Goal: Transaction & Acquisition: Purchase product/service

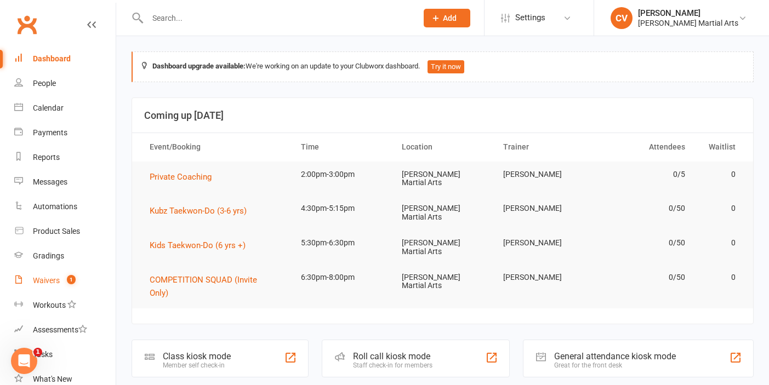
click at [42, 285] on link "Waivers 1" at bounding box center [64, 280] width 101 height 25
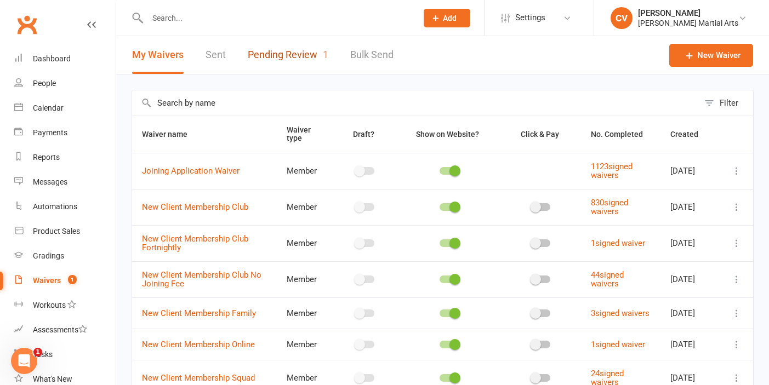
click at [265, 59] on link "Pending Review 1" at bounding box center [288, 55] width 81 height 38
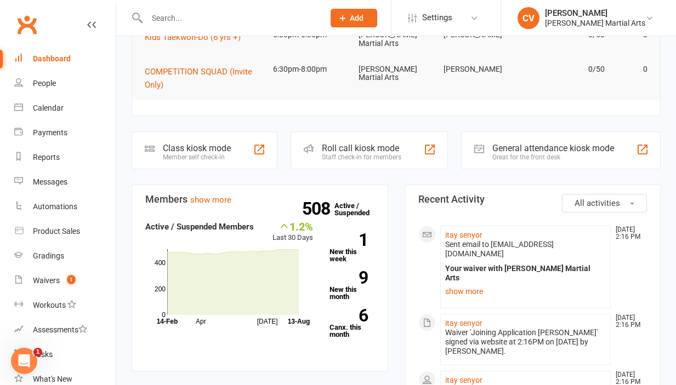
scroll to position [209, 0]
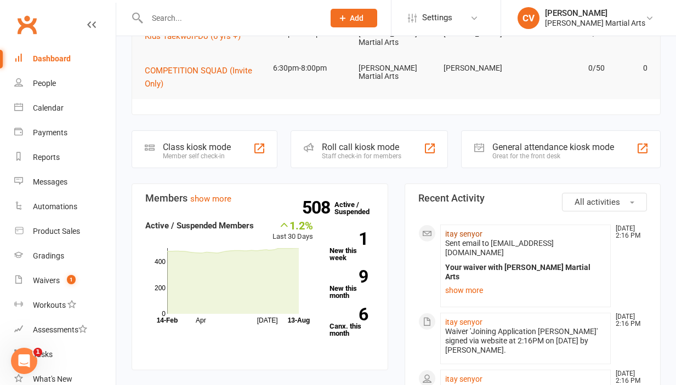
click at [468, 230] on link "itay senyor" at bounding box center [463, 234] width 37 height 9
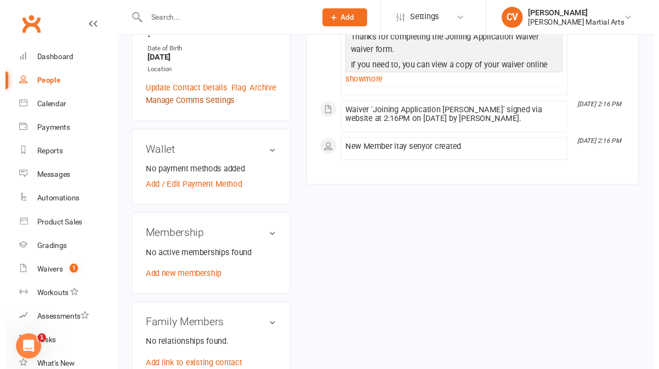
scroll to position [245, 0]
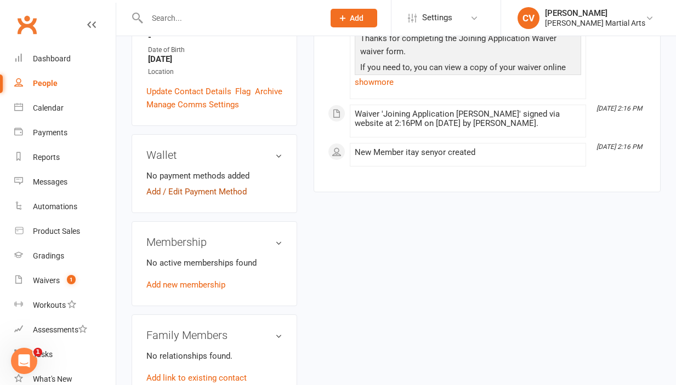
click at [175, 185] on link "Add / Edit Payment Method" at bounding box center [196, 191] width 100 height 13
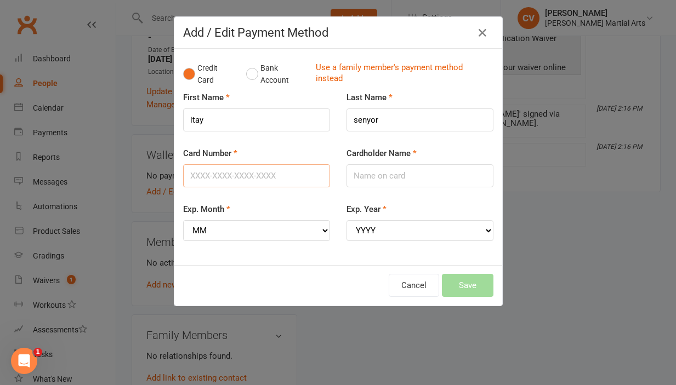
click at [282, 174] on input "Card Number" at bounding box center [256, 175] width 147 height 23
click at [193, 120] on input "itay" at bounding box center [256, 119] width 147 height 23
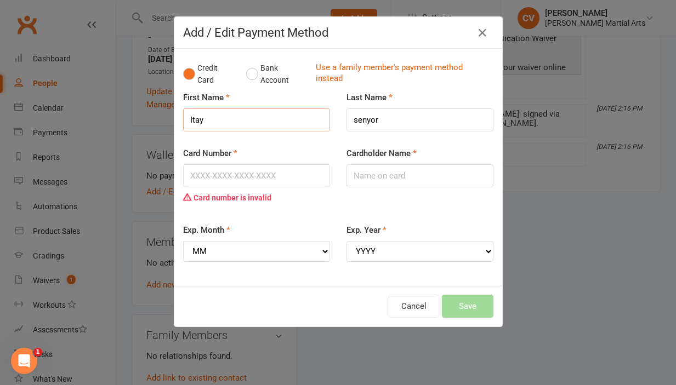
type input "Itay"
click at [358, 121] on input "senyor" at bounding box center [419, 119] width 147 height 23
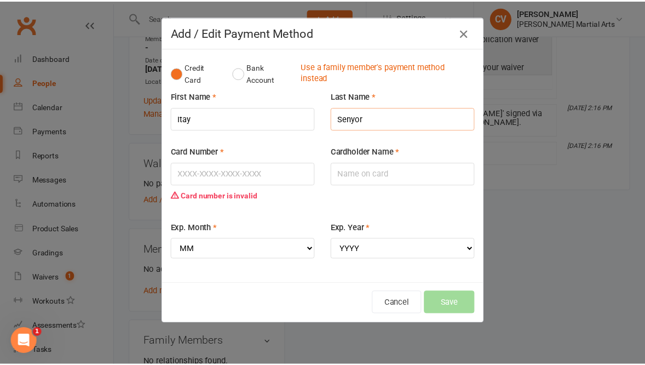
scroll to position [237, 0]
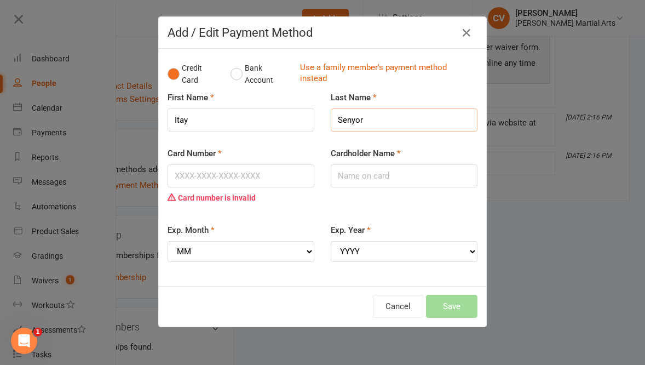
type input "Senyor"
click at [190, 175] on input "Card Number" at bounding box center [241, 175] width 147 height 23
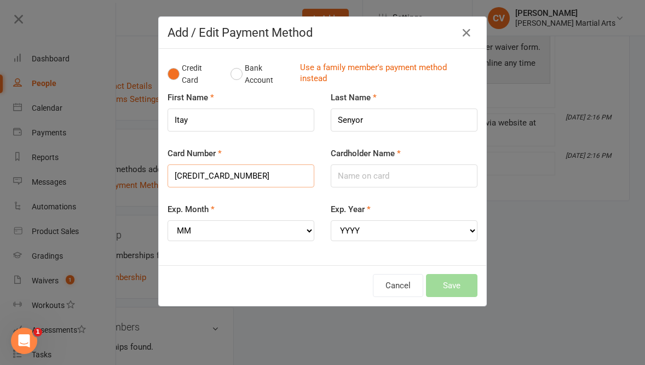
type input "4937280071140196"
click at [385, 178] on input "Cardholder Name" at bounding box center [404, 175] width 147 height 23
type input "ITAY SENYOR"
click at [310, 232] on select "MM 01 02 03 04 05 06 07 08 09 10 11 12" at bounding box center [241, 230] width 147 height 21
select select "04"
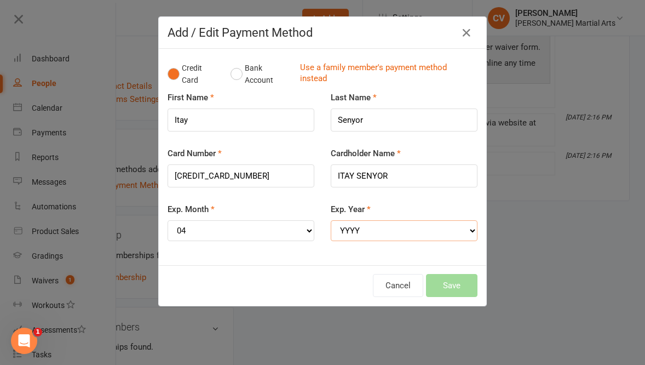
click at [398, 233] on select "YYYY 2025 2026 2027 2028 2029 2030 2031 2032 2033 2034" at bounding box center [404, 230] width 147 height 21
select select "2028"
click at [460, 288] on button "Save" at bounding box center [452, 285] width 52 height 23
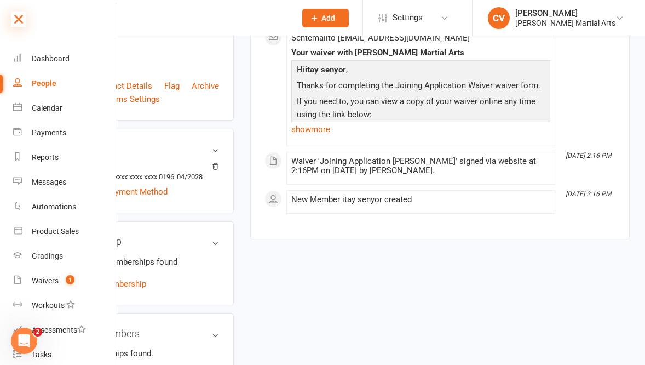
click at [18, 21] on icon at bounding box center [18, 19] width 15 height 15
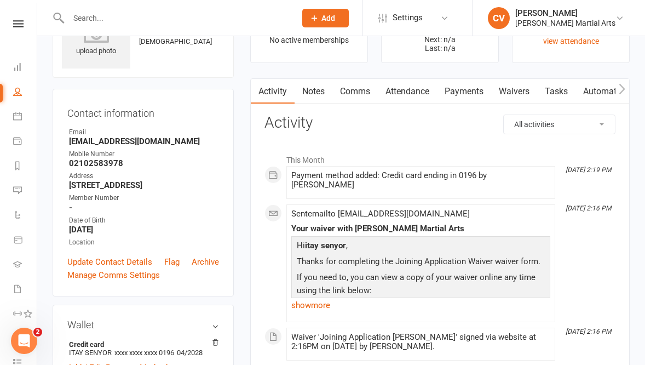
scroll to position [0, 0]
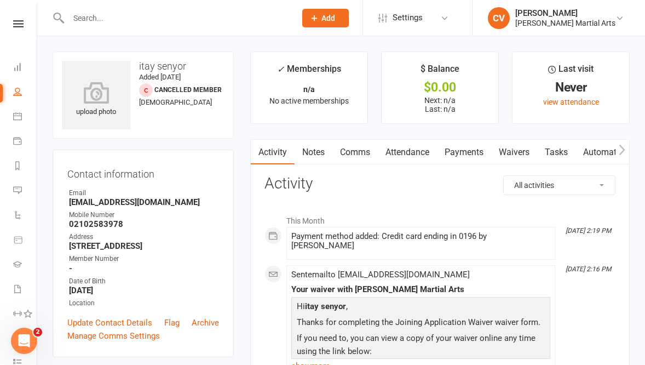
click at [142, 90] on div at bounding box center [146, 90] width 14 height 14
click at [19, 237] on icon at bounding box center [18, 240] width 10 height 10
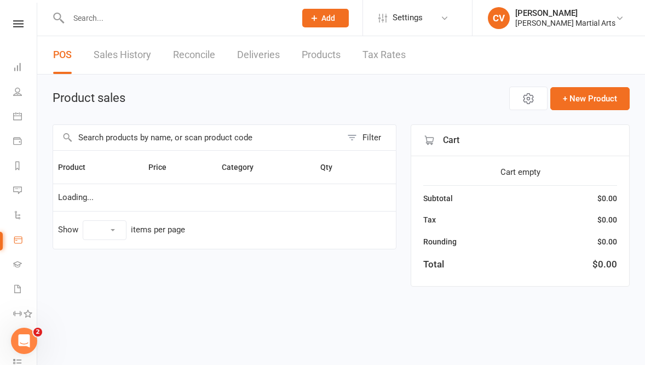
select select "10"
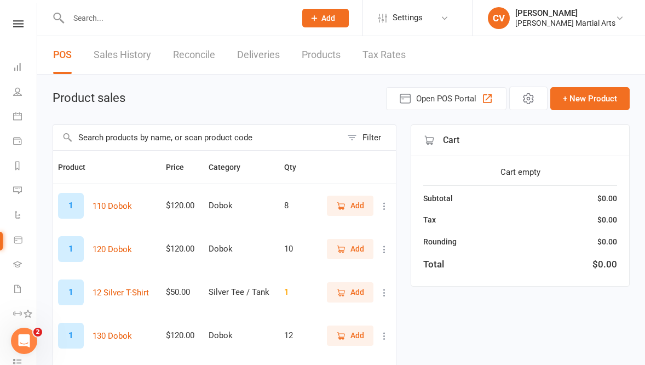
click at [322, 54] on link "Products" at bounding box center [321, 55] width 39 height 38
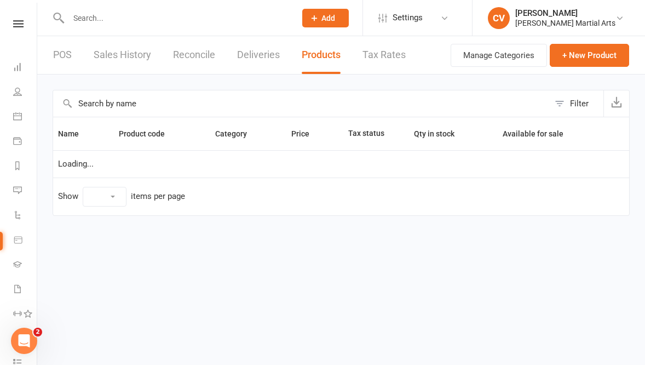
select select "10"
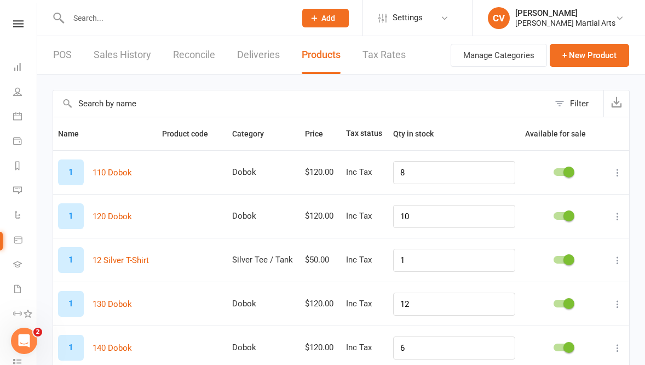
click at [72, 58] on link "POS" at bounding box center [62, 55] width 19 height 38
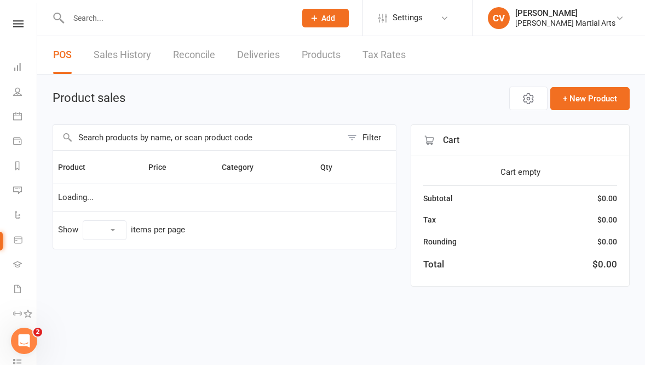
select select "10"
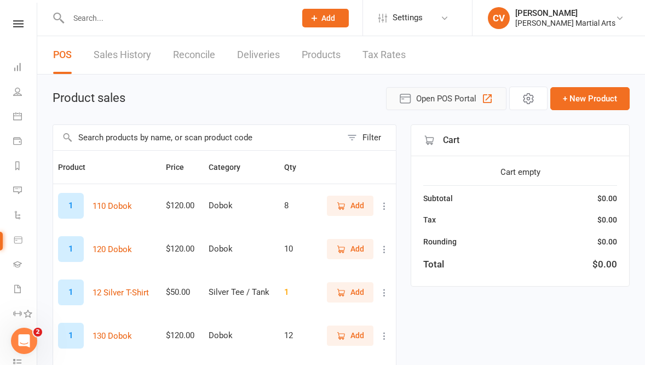
click at [477, 97] on button "Open POS Portal" at bounding box center [446, 98] width 121 height 23
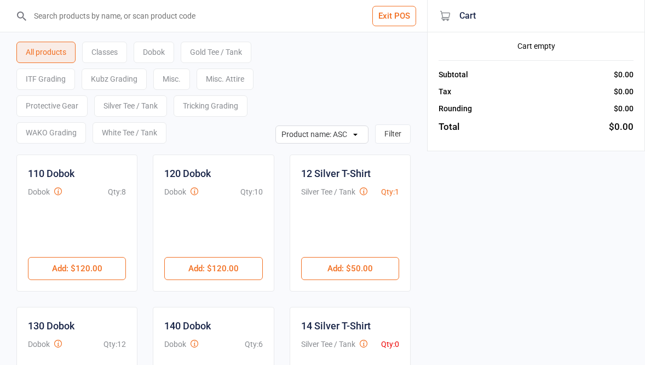
click at [108, 53] on div "Classes" at bounding box center [104, 52] width 45 height 21
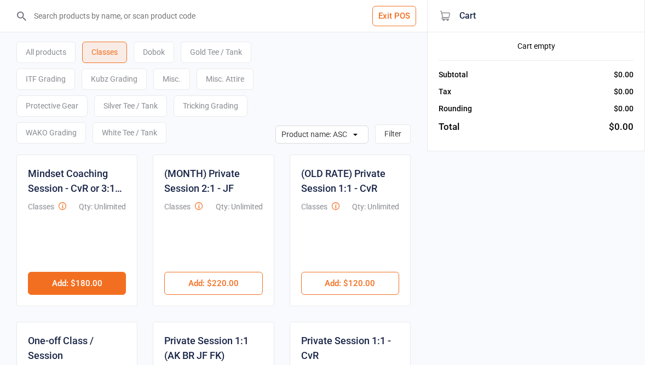
click at [98, 285] on button "Add : $180.00" at bounding box center [77, 283] width 98 height 23
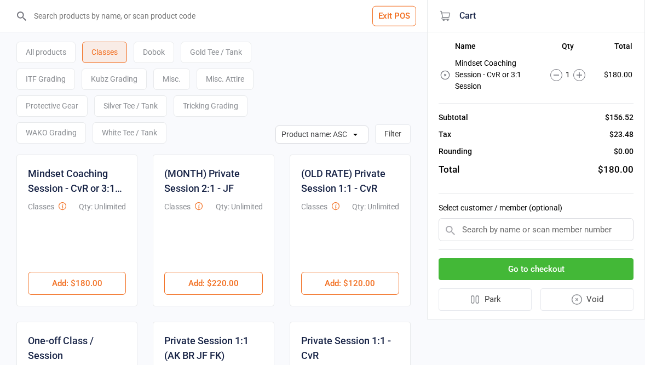
click at [507, 231] on input "text" at bounding box center [536, 229] width 195 height 23
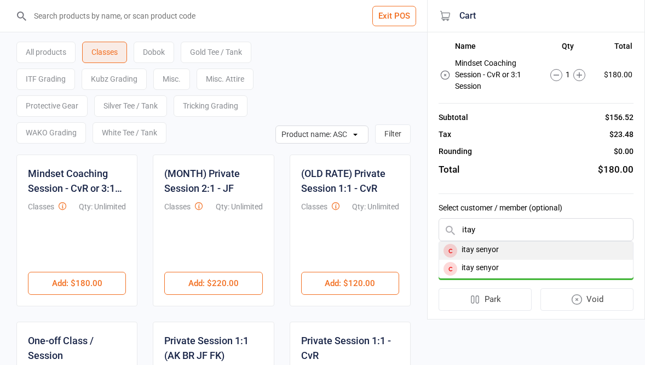
type input "itay"
click at [507, 251] on div "itay senyor" at bounding box center [536, 251] width 194 height 18
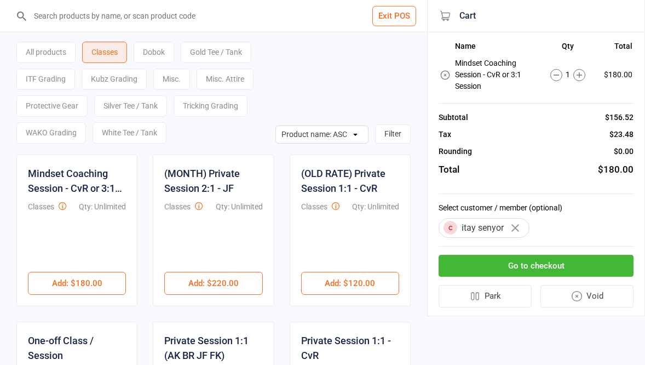
click at [551, 267] on button "Go to checkout" at bounding box center [536, 266] width 195 height 22
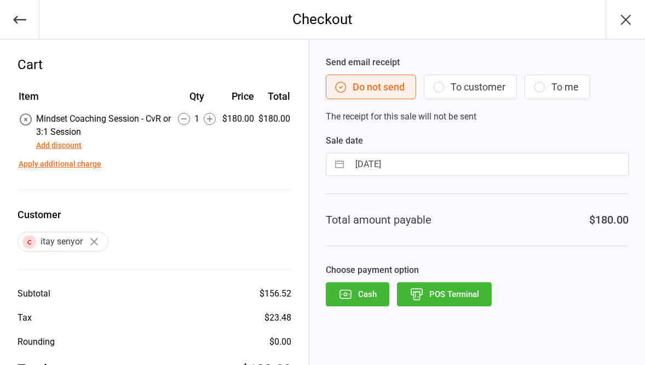
click at [65, 147] on button "Add discount" at bounding box center [58, 146] width 45 height 12
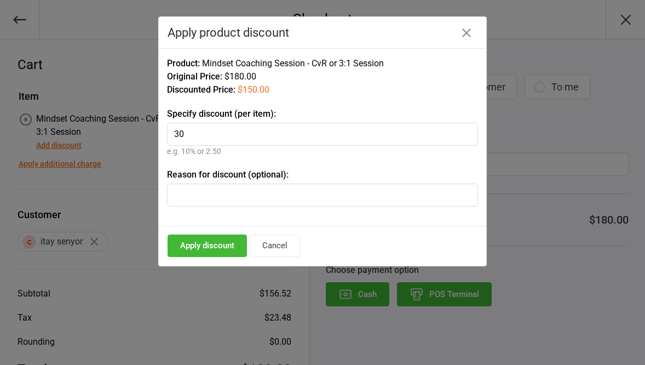
type input "30"
click at [237, 248] on button "Apply discount" at bounding box center [207, 246] width 79 height 22
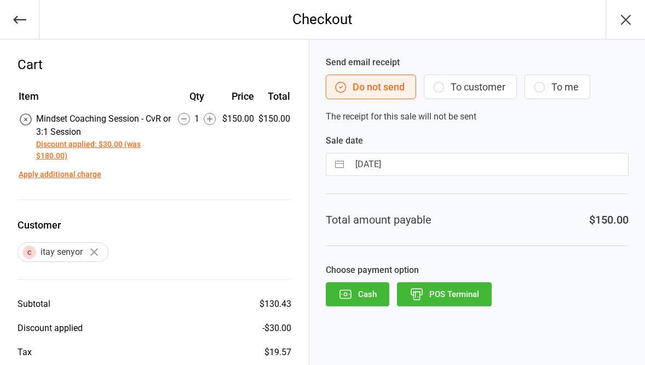
click at [21, 24] on icon "button" at bounding box center [19, 19] width 15 height 15
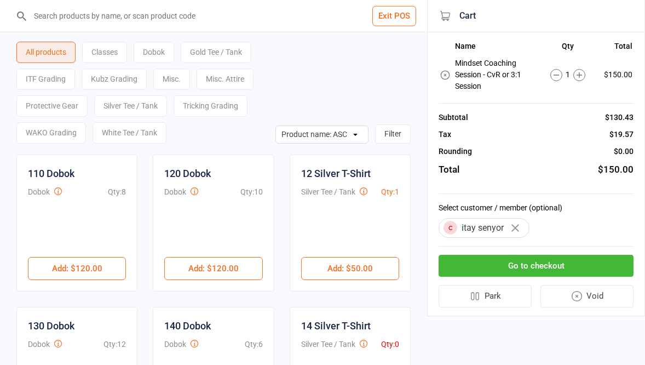
click at [517, 229] on icon "button" at bounding box center [516, 228] width 8 height 8
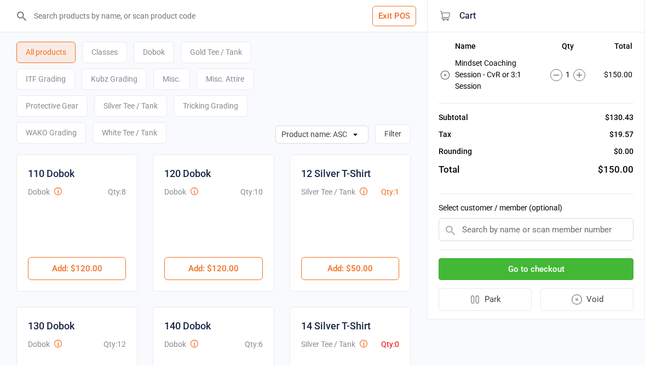
click at [517, 229] on input "text" at bounding box center [536, 229] width 195 height 23
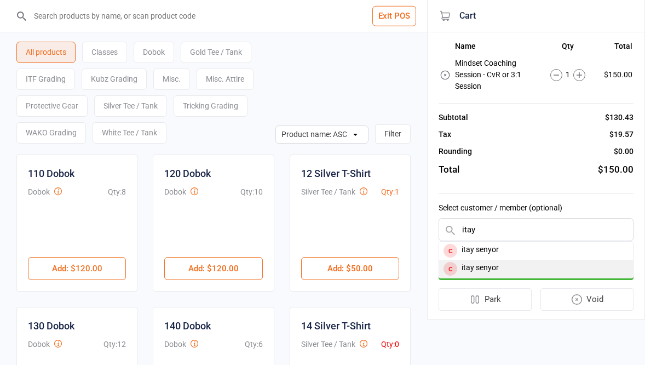
type input "itay"
click at [494, 272] on div "itay senyor" at bounding box center [536, 269] width 194 height 18
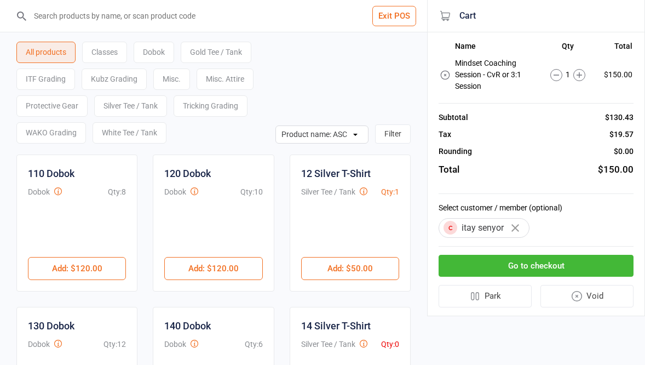
click at [556, 264] on button "Go to checkout" at bounding box center [536, 266] width 195 height 22
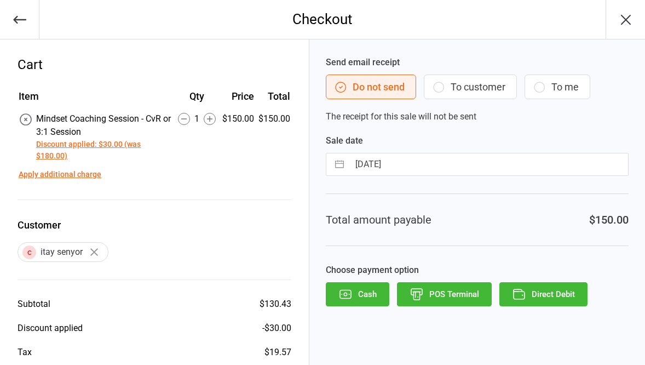
click at [559, 297] on button "Direct Debit" at bounding box center [544, 294] width 88 height 24
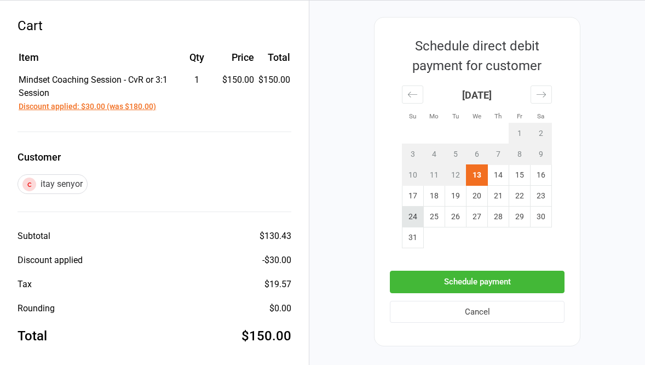
scroll to position [43, 0]
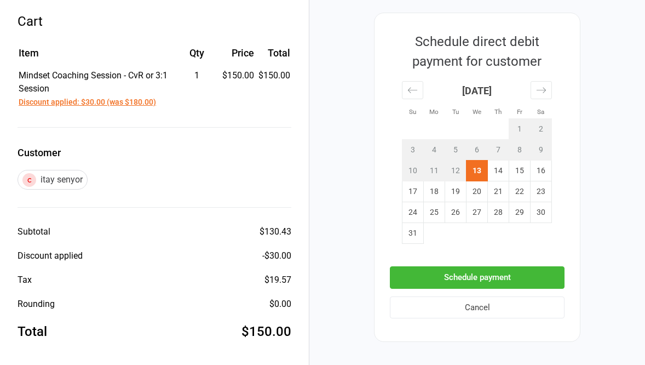
click at [474, 277] on button "Schedule payment" at bounding box center [477, 277] width 175 height 22
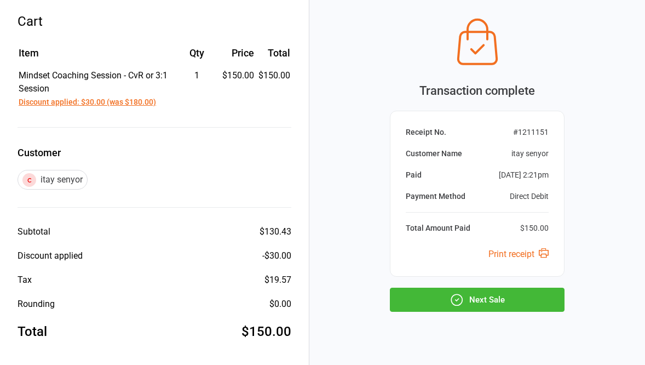
click at [504, 307] on button "Next Sale" at bounding box center [477, 300] width 175 height 24
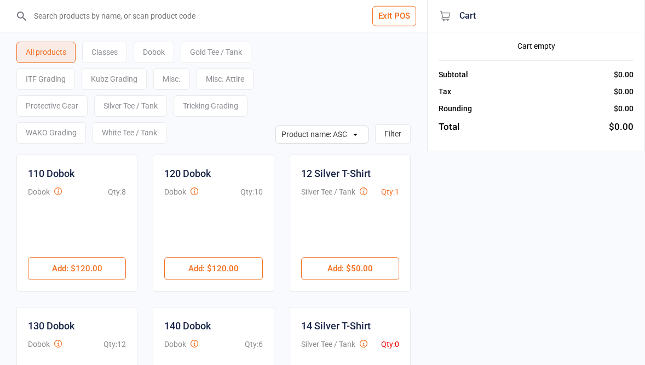
click at [403, 19] on button "Exit POS" at bounding box center [395, 16] width 44 height 20
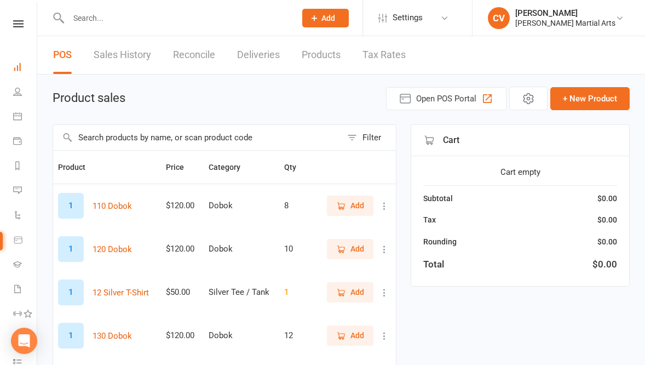
click at [16, 71] on link "Dashboard" at bounding box center [25, 68] width 25 height 25
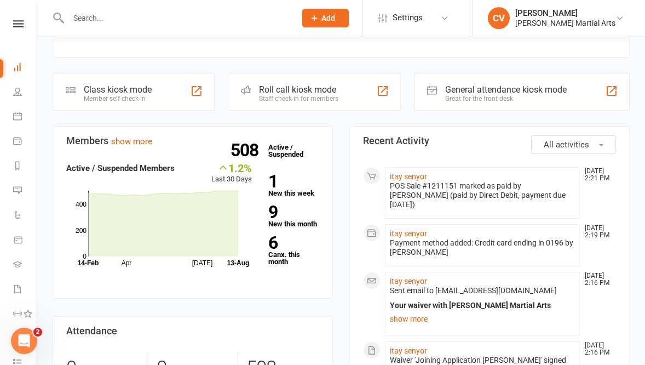
scroll to position [264, 0]
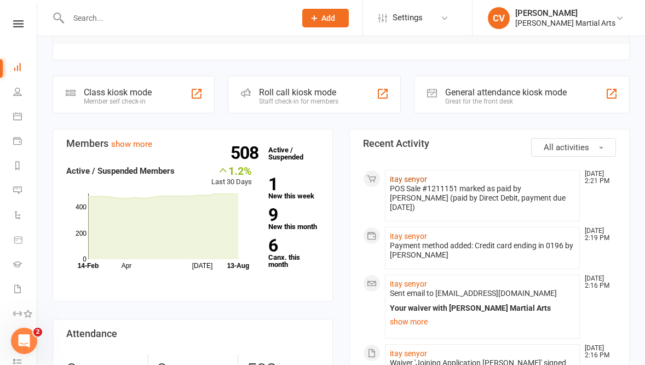
click at [404, 175] on link "itay senyor" at bounding box center [408, 179] width 37 height 9
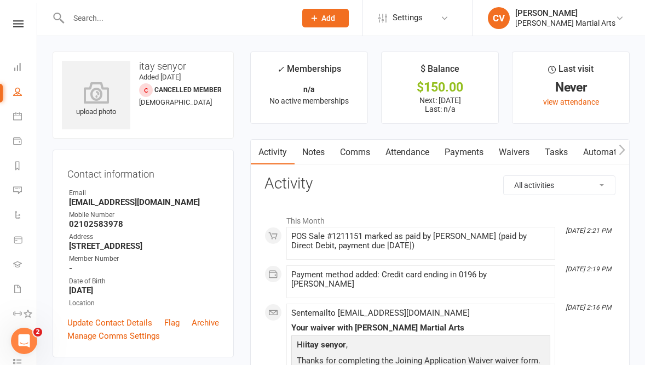
click at [438, 251] on div "POS Sale #1211151 marked as paid by [PERSON_NAME] (paid by Direct Debit, paymen…" at bounding box center [420, 243] width 259 height 23
click at [465, 152] on link "Payments" at bounding box center [464, 152] width 54 height 25
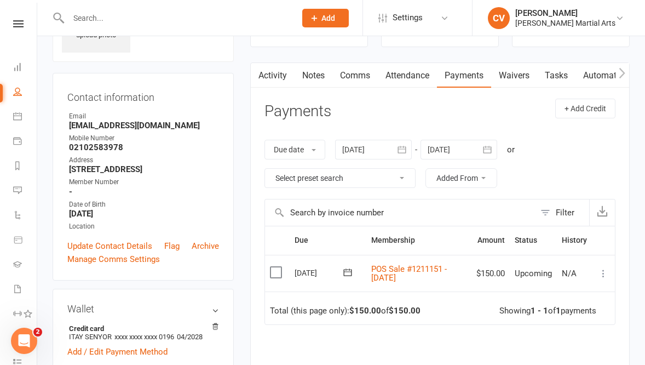
scroll to position [80, 0]
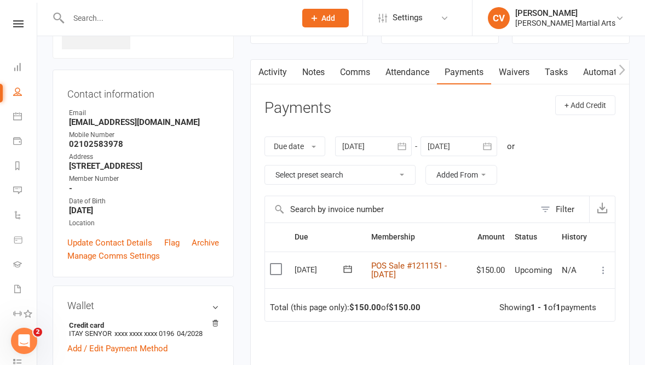
click at [433, 265] on link "POS Sale #1211151 - [DATE]" at bounding box center [409, 270] width 76 height 19
click at [113, 20] on input "text" at bounding box center [176, 17] width 223 height 15
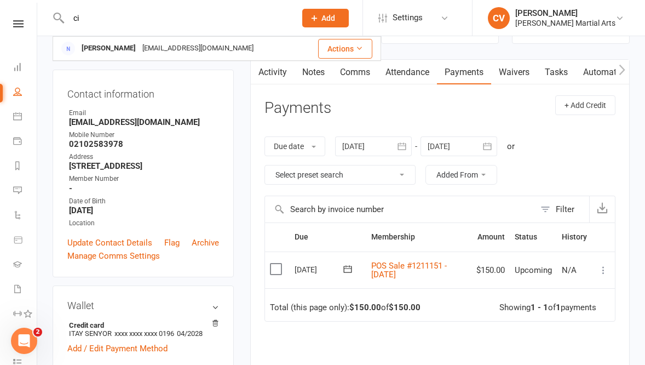
type input "c"
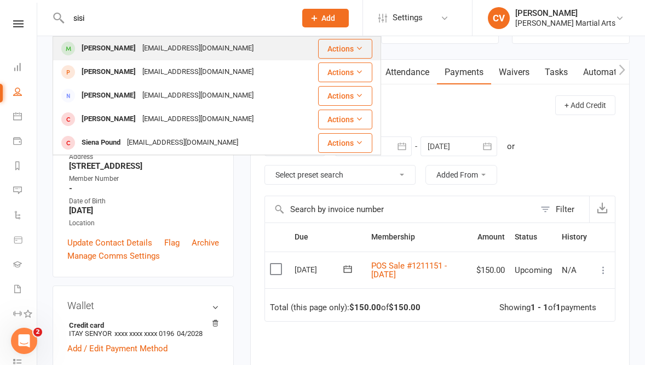
type input "sisi"
click at [106, 51] on div "[PERSON_NAME]" at bounding box center [108, 49] width 61 height 16
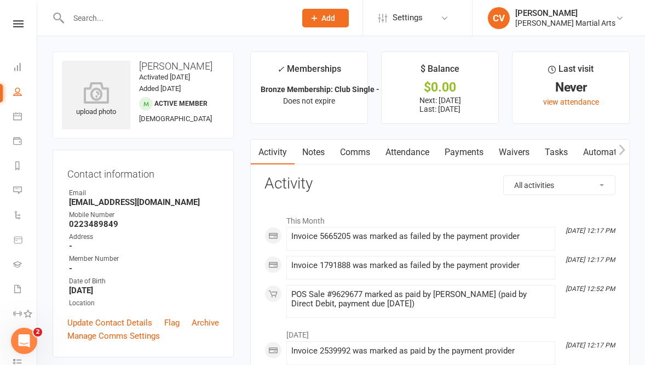
click at [457, 150] on link "Payments" at bounding box center [464, 152] width 54 height 25
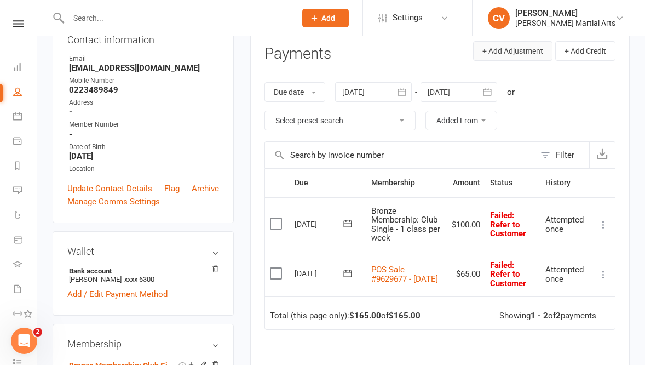
scroll to position [135, 0]
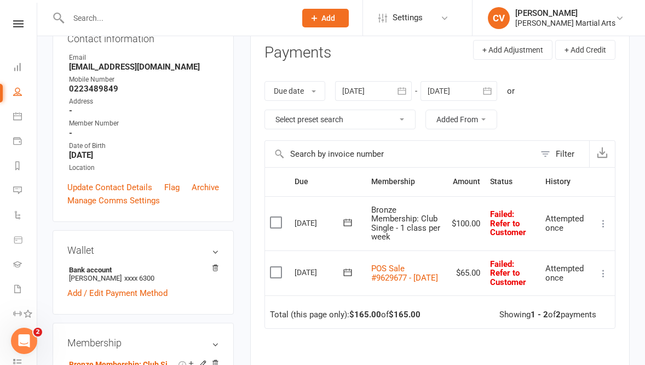
click at [368, 90] on div at bounding box center [373, 91] width 77 height 20
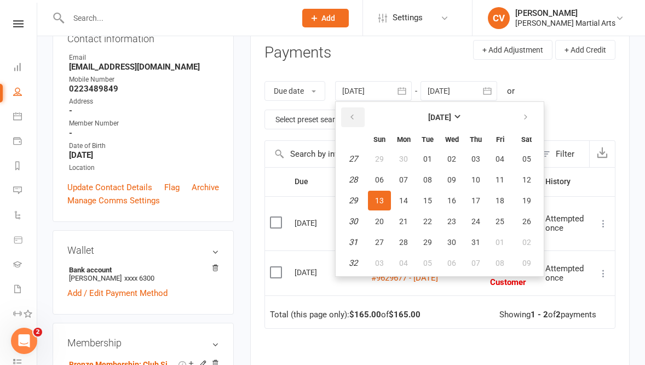
click at [361, 118] on button "button" at bounding box center [353, 117] width 24 height 20
click at [461, 163] on button "02" at bounding box center [452, 159] width 23 height 20
type input "[DATE]"
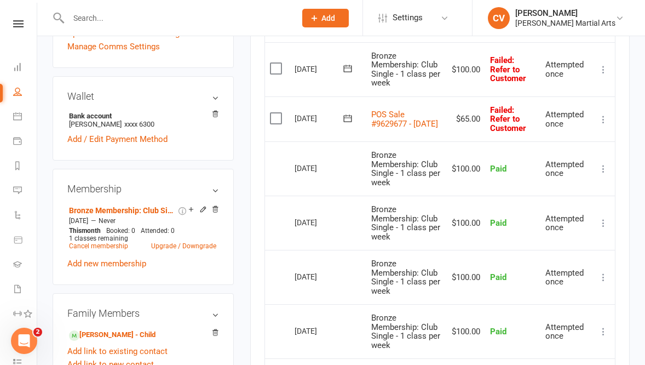
scroll to position [285, 0]
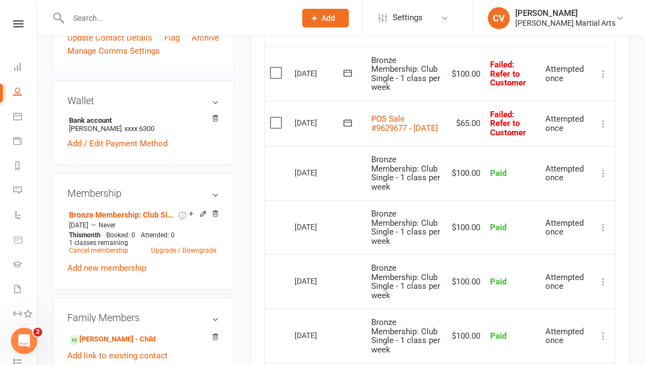
click at [507, 70] on span ": Refer to Customer" at bounding box center [508, 74] width 36 height 28
click at [603, 76] on icon at bounding box center [603, 73] width 11 height 11
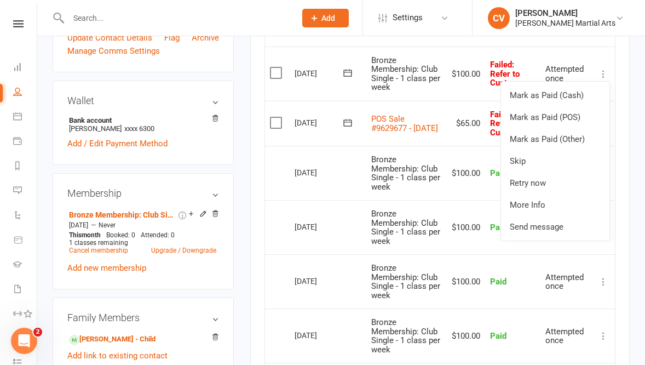
click at [533, 54] on td "Failed : Refer to Customer" at bounding box center [512, 74] width 55 height 54
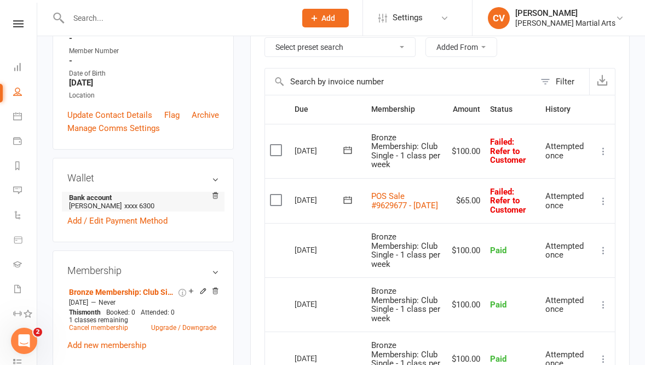
scroll to position [208, 0]
click at [351, 198] on icon at bounding box center [347, 199] width 11 height 11
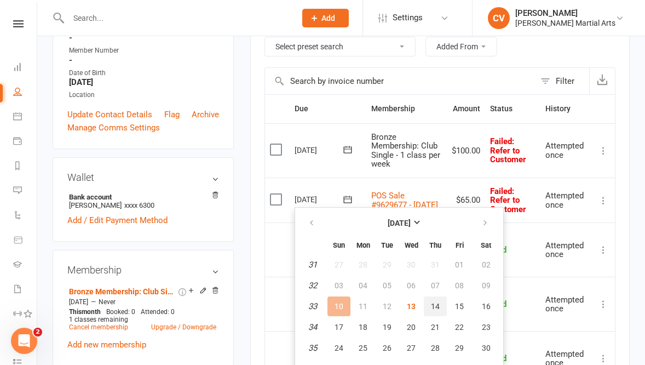
click at [433, 311] on button "14" at bounding box center [435, 306] width 23 height 20
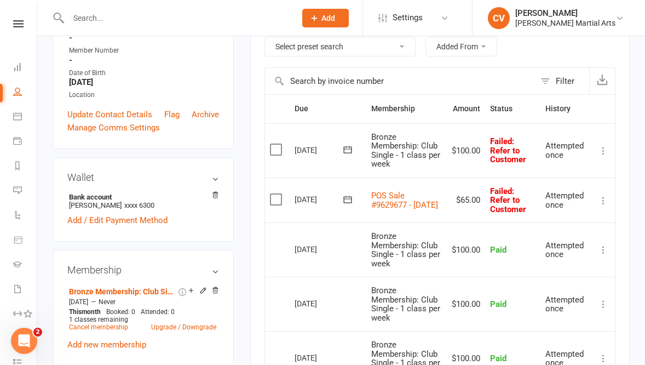
click at [350, 202] on icon at bounding box center [348, 199] width 8 height 7
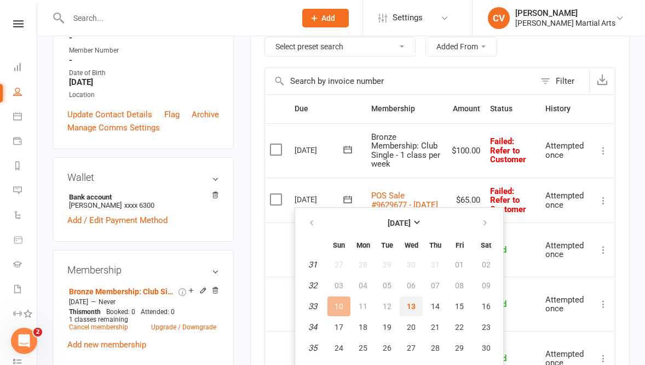
click at [408, 302] on span "13" at bounding box center [411, 306] width 9 height 9
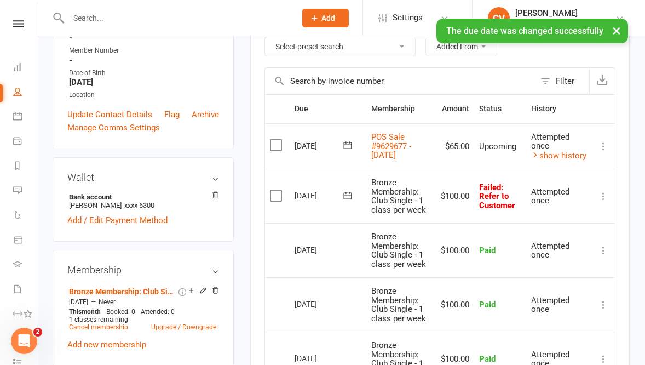
click at [348, 199] on icon at bounding box center [348, 195] width 8 height 7
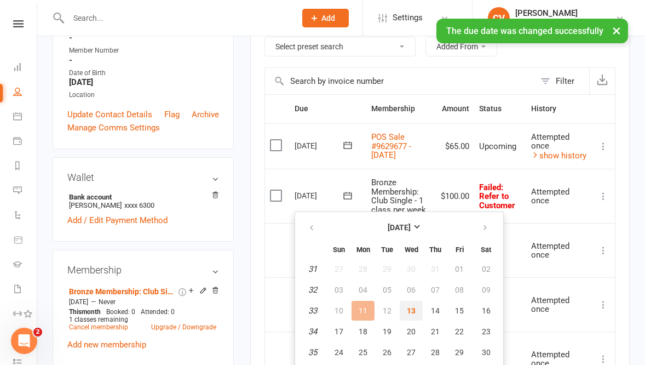
click at [416, 313] on button "13" at bounding box center [411, 311] width 23 height 20
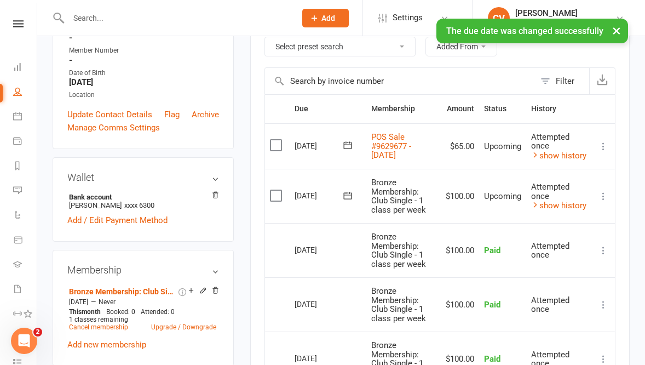
click at [618, 32] on button "×" at bounding box center [617, 31] width 20 height 24
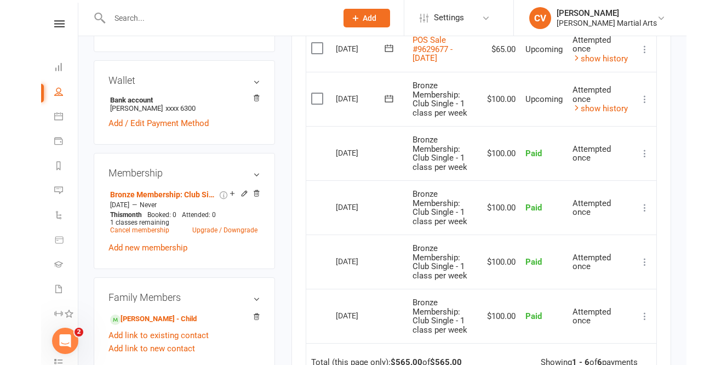
scroll to position [0, 0]
